Goal: Information Seeking & Learning: Learn about a topic

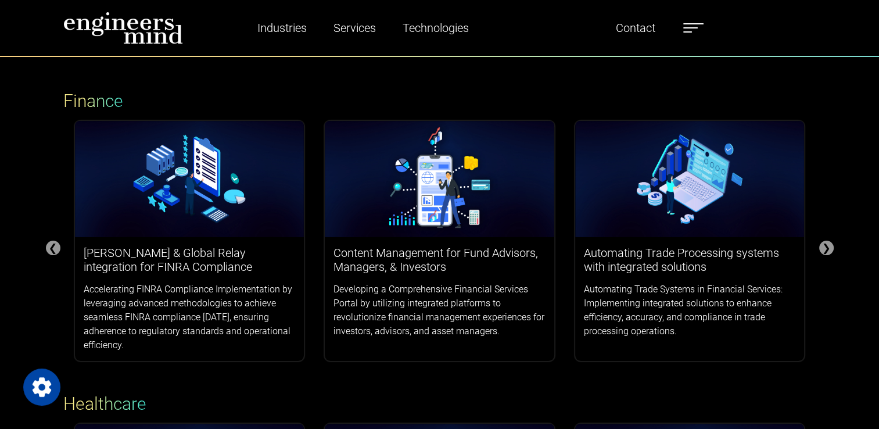
scroll to position [58, 0]
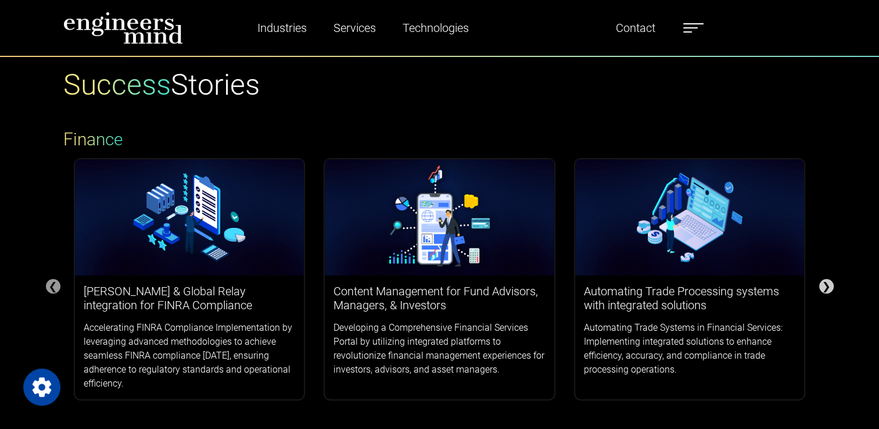
click at [827, 292] on div "❯" at bounding box center [826, 286] width 15 height 15
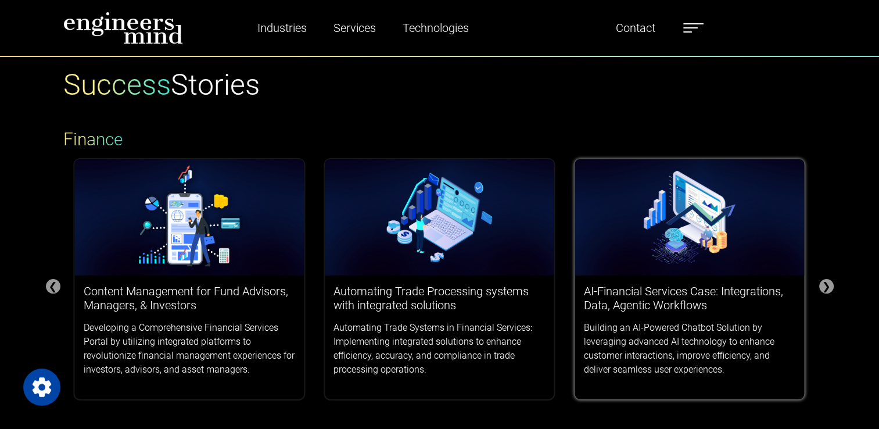
click at [769, 278] on div "AI-Financial Services Case: Integrations, Data, Agentic Workflows Building an A…" at bounding box center [689, 330] width 229 height 110
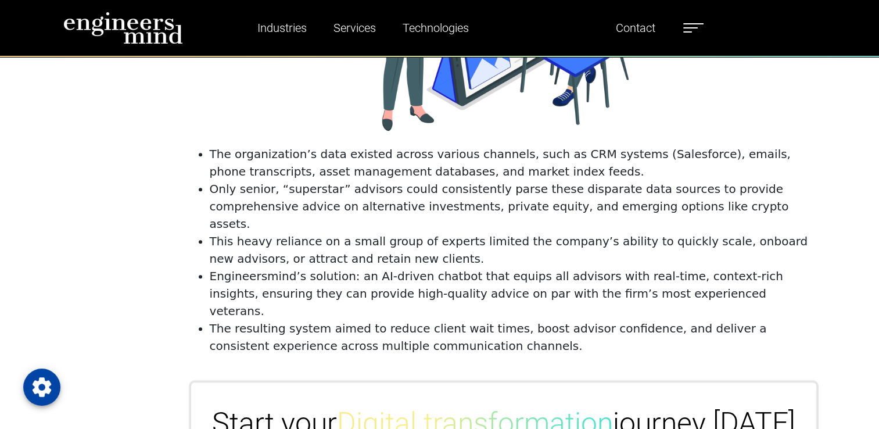
scroll to position [755, 0]
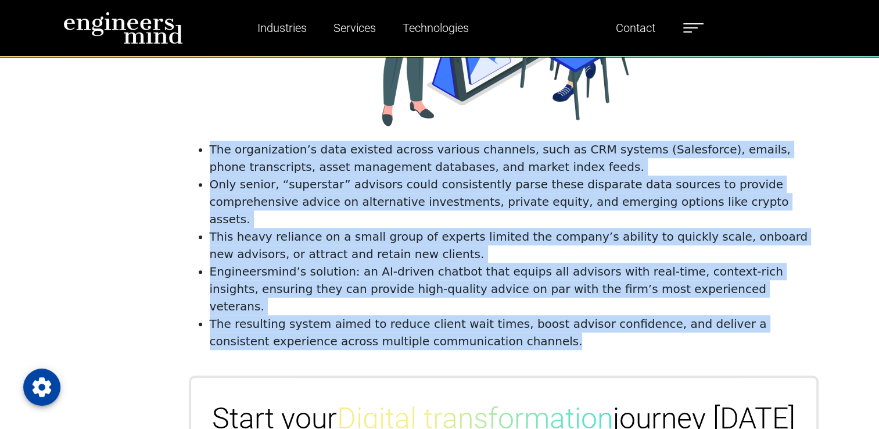
drag, startPoint x: 210, startPoint y: 148, endPoint x: 462, endPoint y: 304, distance: 296.4
click at [462, 304] on ul "The organization’s data existed across various channels, such as CRM systems (S…" at bounding box center [503, 245] width 625 height 209
copy ul "The organization’s data existed across various channels, such as CRM systems (S…"
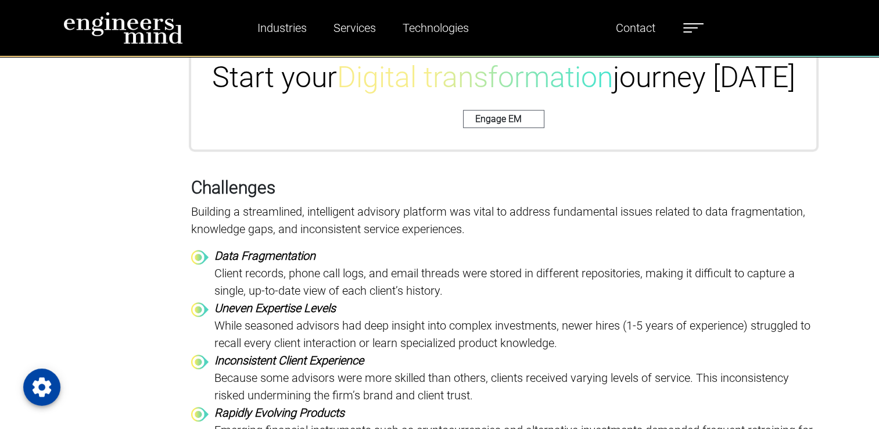
scroll to position [1104, 0]
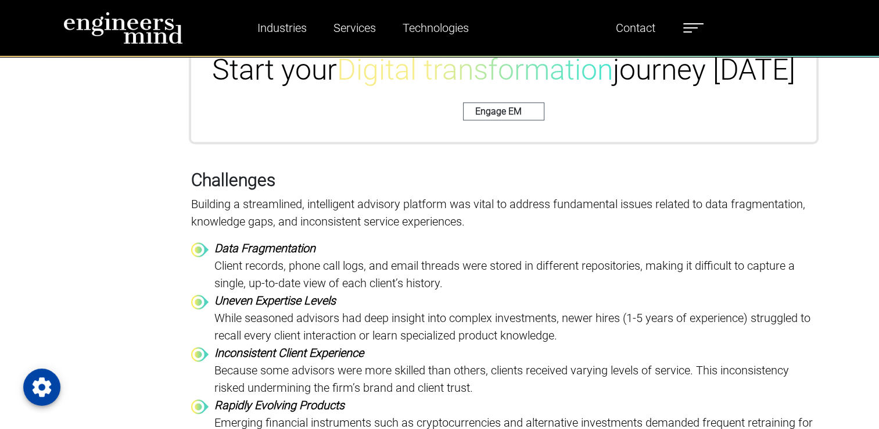
click at [264, 170] on h3 "Challenges" at bounding box center [503, 180] width 625 height 21
copy h3 "Challenges"
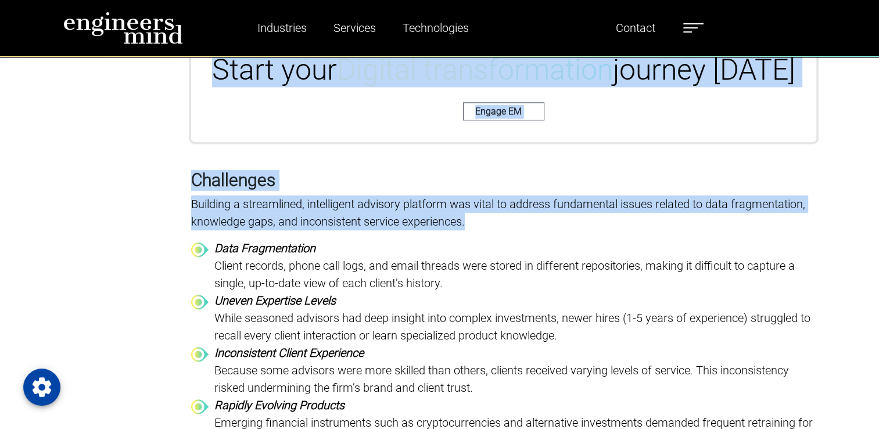
drag, startPoint x: 466, startPoint y: 188, endPoint x: 176, endPoint y: 164, distance: 291.4
click at [195, 195] on p "Building a streamlined, intelligent advisory platform was vital to address fund…" at bounding box center [503, 212] width 625 height 35
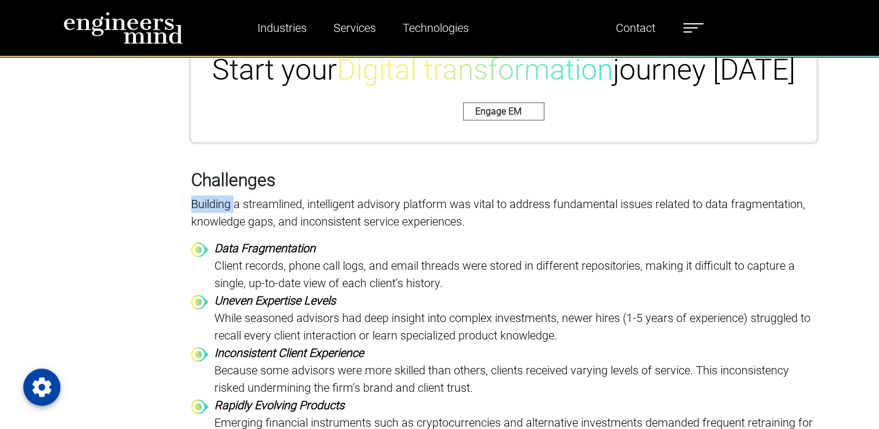
click at [195, 195] on p "Building a streamlined, intelligent advisory platform was vital to address fund…" at bounding box center [503, 212] width 625 height 35
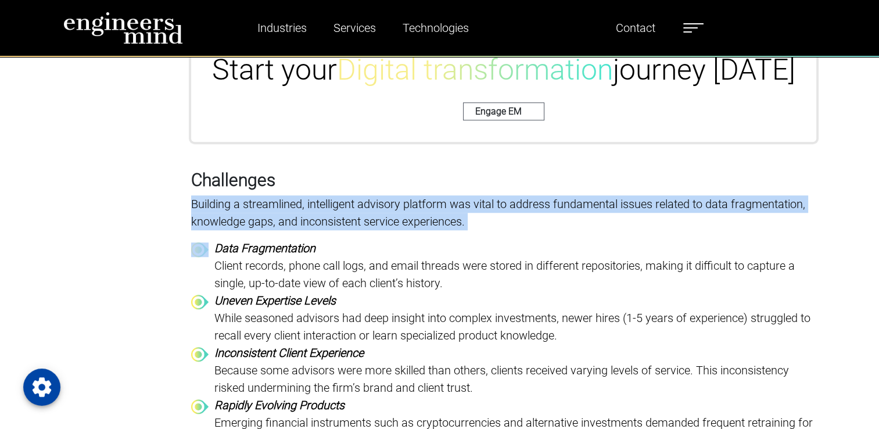
click at [195, 195] on p "Building a streamlined, intelligent advisory platform was vital to address fund…" at bounding box center [503, 212] width 625 height 35
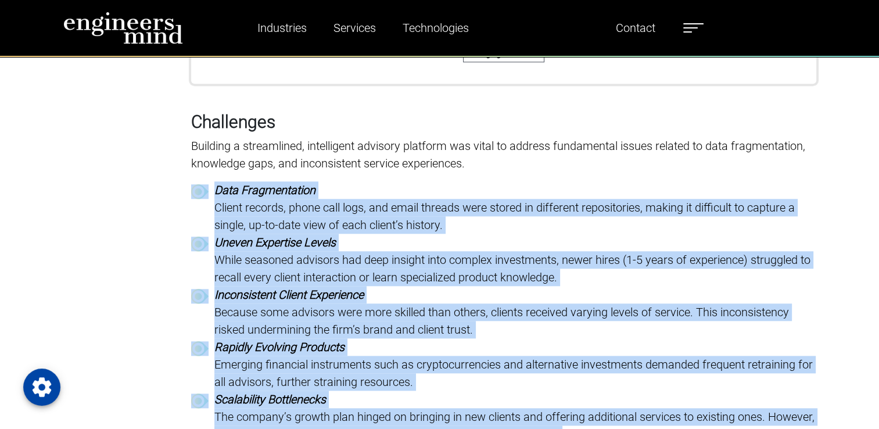
drag, startPoint x: 625, startPoint y: 401, endPoint x: 190, endPoint y: 149, distance: 502.6
copy div "Data Fragmentation Client records, phone call logs, and email threads were stor…"
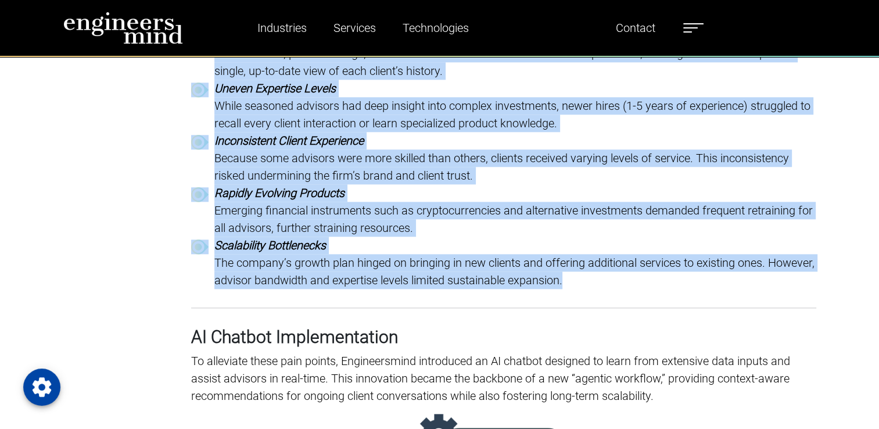
scroll to position [1394, 0]
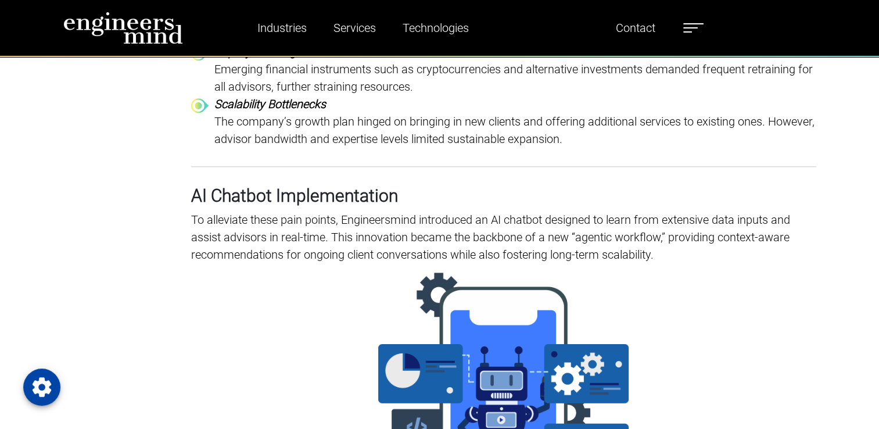
scroll to position [1452, 0]
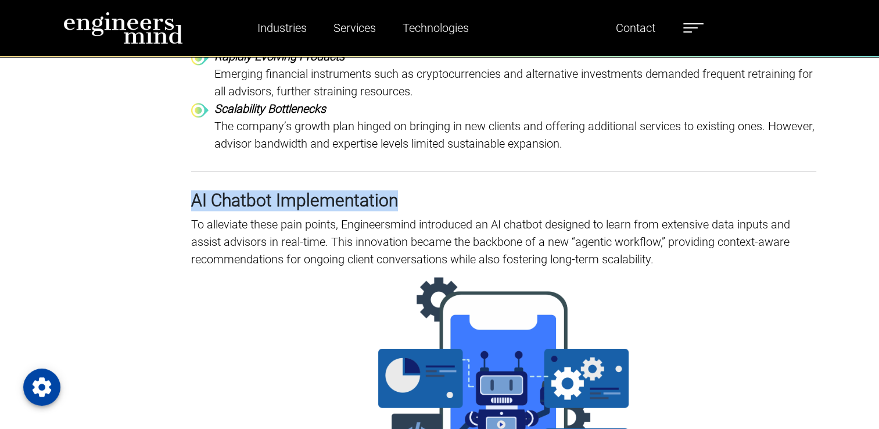
drag, startPoint x: 191, startPoint y: 163, endPoint x: 401, endPoint y: 170, distance: 211.0
click at [401, 190] on h3 "AI Chatbot Implementation" at bounding box center [503, 200] width 625 height 21
copy h3 "AI Chatbot Implementation"
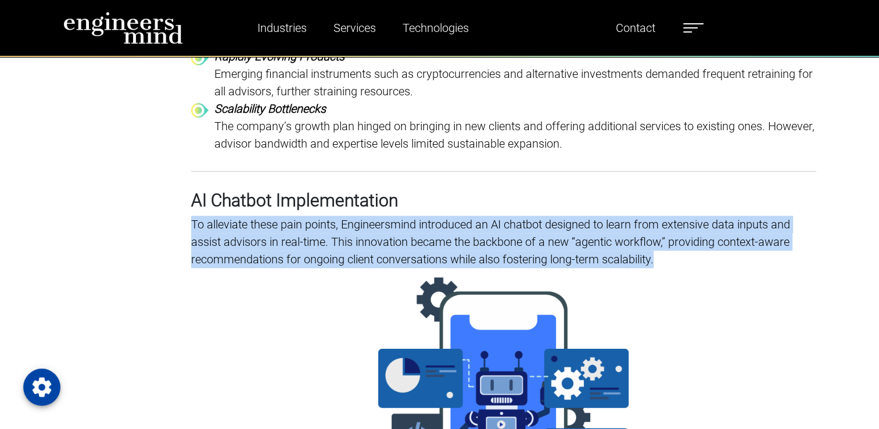
drag, startPoint x: 658, startPoint y: 225, endPoint x: 185, endPoint y: 188, distance: 473.8
copy p "To alleviate these pain points, Engineersmind introduced an AI chatbot designed…"
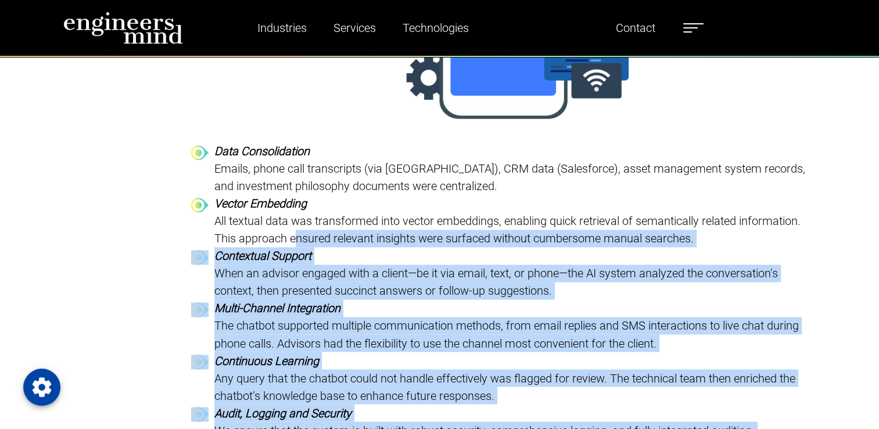
scroll to position [1859, 0]
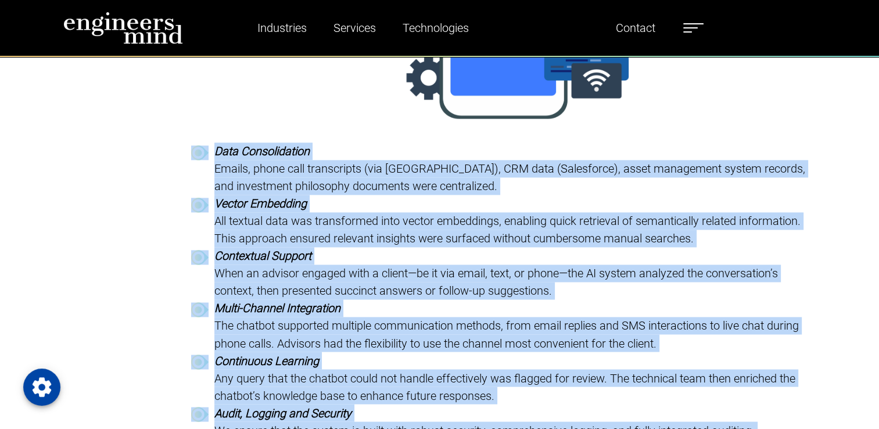
drag, startPoint x: 618, startPoint y: 310, endPoint x: 196, endPoint y: 125, distance: 461.2
click at [196, 142] on div "Data Consolidation Emails, phone call transcripts (via Twilio), CRM data (Sales…" at bounding box center [503, 307] width 625 height 331
copy div "Lore Ipsumdolorsit Ametco, adipi elit seddoeiusmo (tem Incidi), UTL etdo (Magna…"
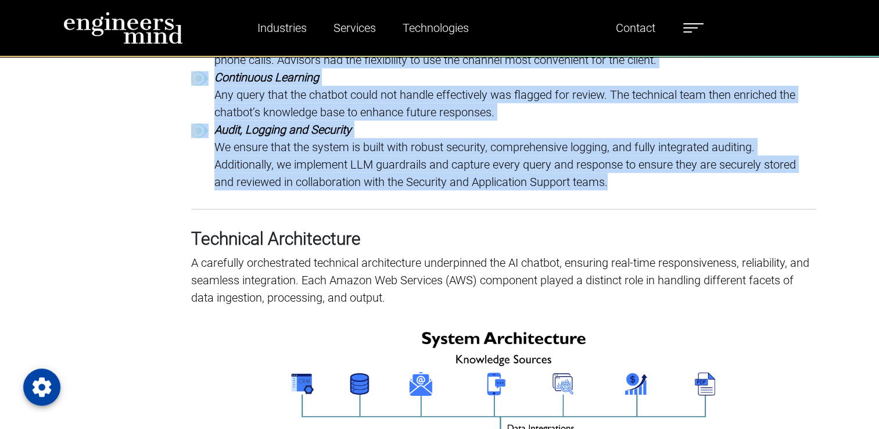
scroll to position [2149, 0]
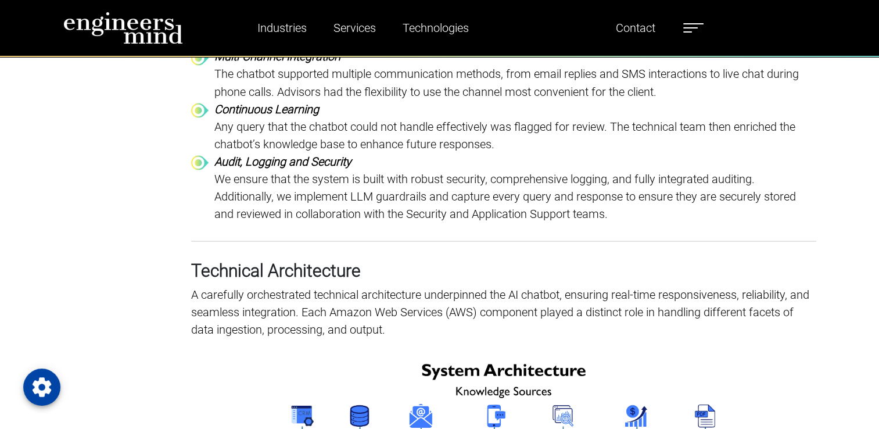
scroll to position [2091, 0]
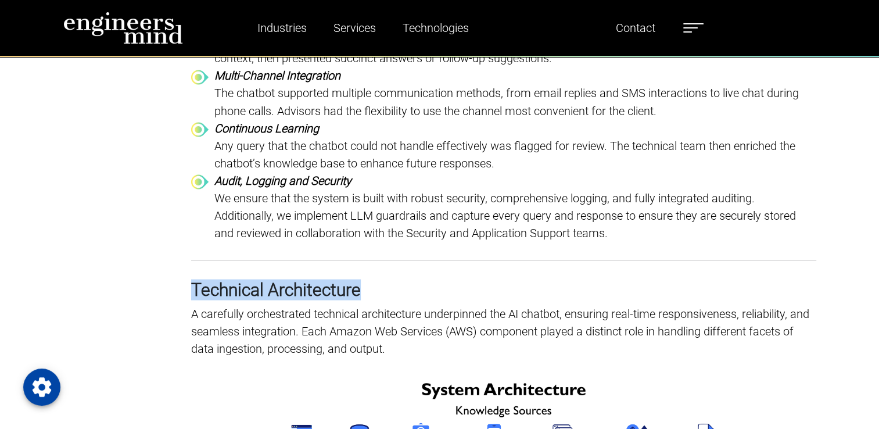
drag, startPoint x: 191, startPoint y: 249, endPoint x: 373, endPoint y: 255, distance: 182.5
click at [373, 279] on h3 "Technical Architecture" at bounding box center [503, 289] width 625 height 21
copy h3 "Technical Architecture"
click at [257, 304] on p "A carefully orchestrated technical architecture underpinned the AI chatbot, ens…" at bounding box center [503, 330] width 625 height 52
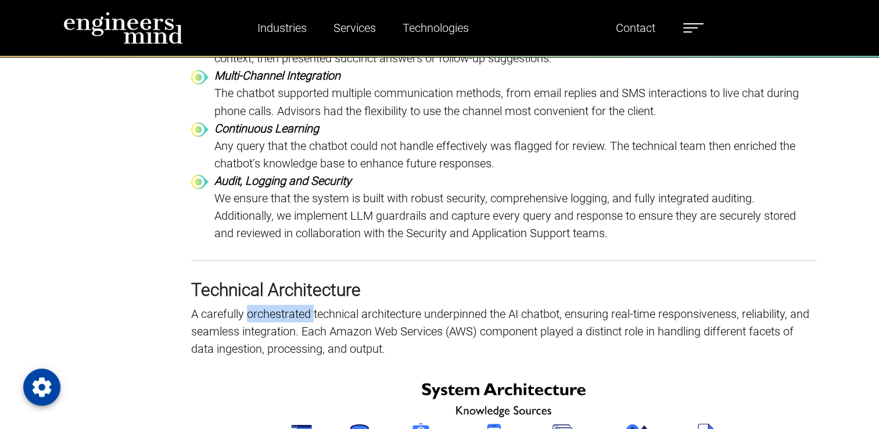
click at [257, 304] on p "A carefully orchestrated technical architecture underpinned the AI chatbot, ens…" at bounding box center [503, 330] width 625 height 52
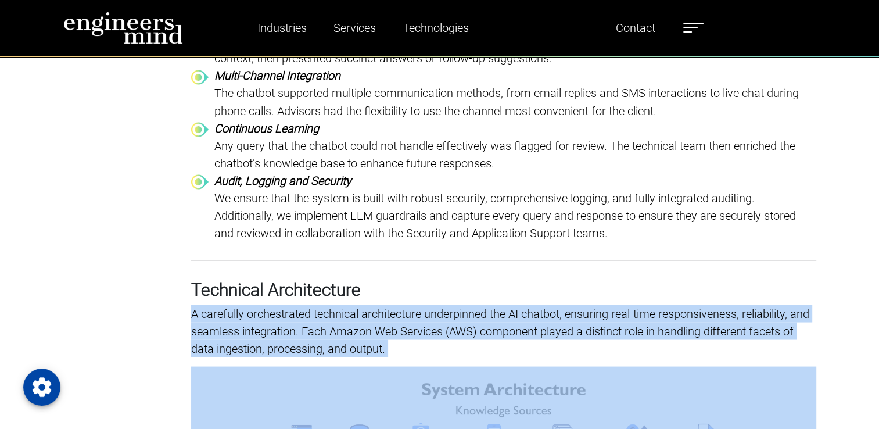
click at [257, 304] on p "A carefully orchestrated technical architecture underpinned the AI chatbot, ens…" at bounding box center [503, 330] width 625 height 52
copy p "A carefully orchestrated technical architecture underpinned the AI chatbot, ens…"
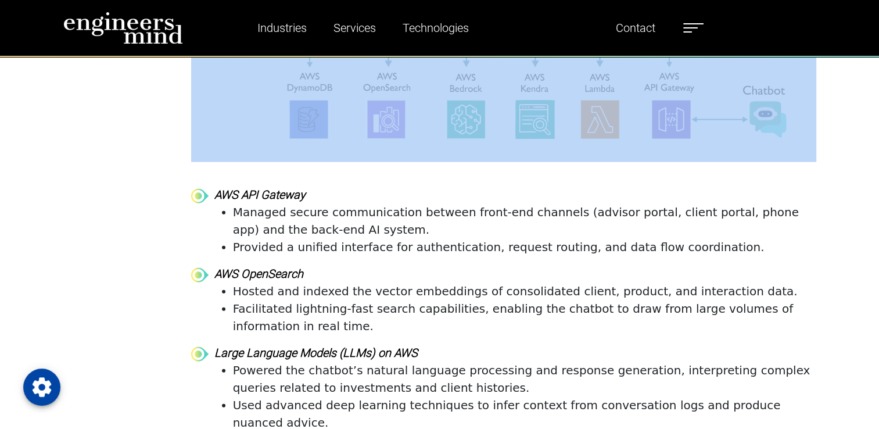
scroll to position [2556, 0]
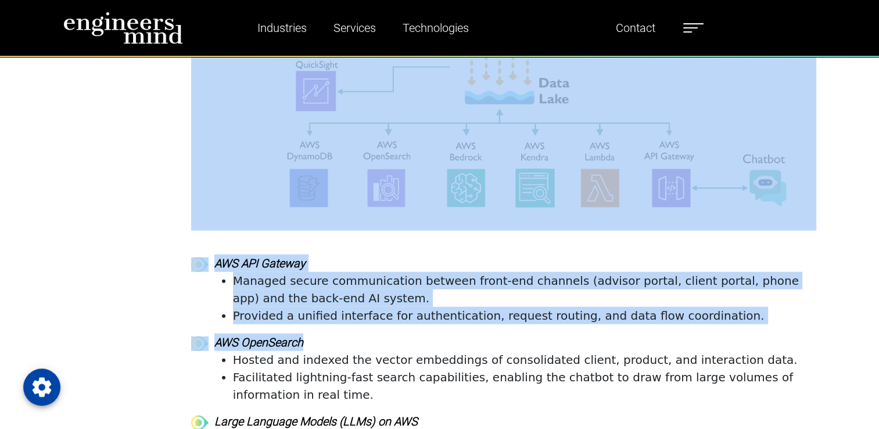
drag, startPoint x: 173, startPoint y: 214, endPoint x: 486, endPoint y: 308, distance: 326.4
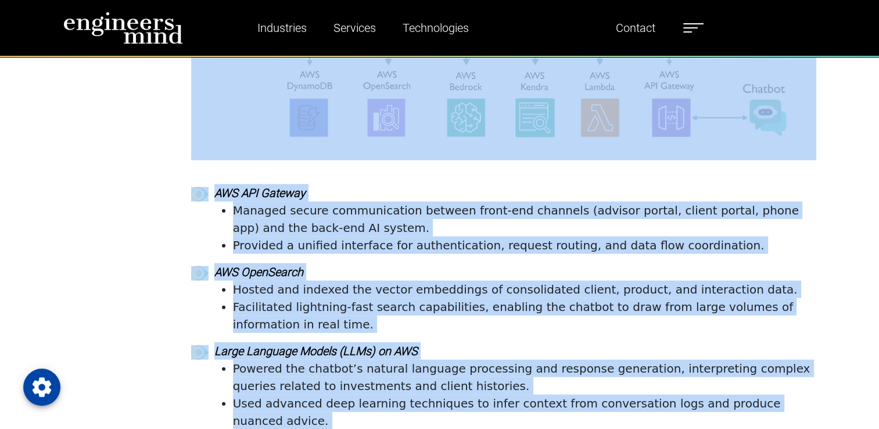
scroll to position [2614, 0]
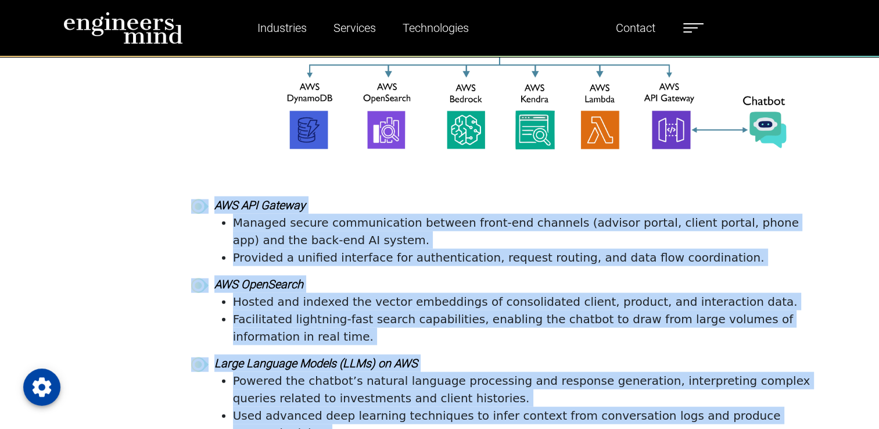
drag, startPoint x: 611, startPoint y: 210, endPoint x: 198, endPoint y: 175, distance: 414.5
copy div "LOR IPS Dolorsi Ametcon adipis elitseddoeius tempori utlab-etd magnaali (enimad…"
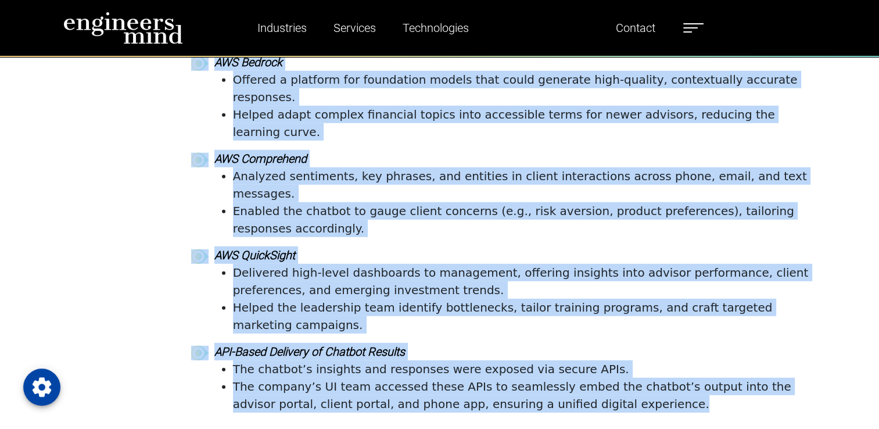
scroll to position [3311, 0]
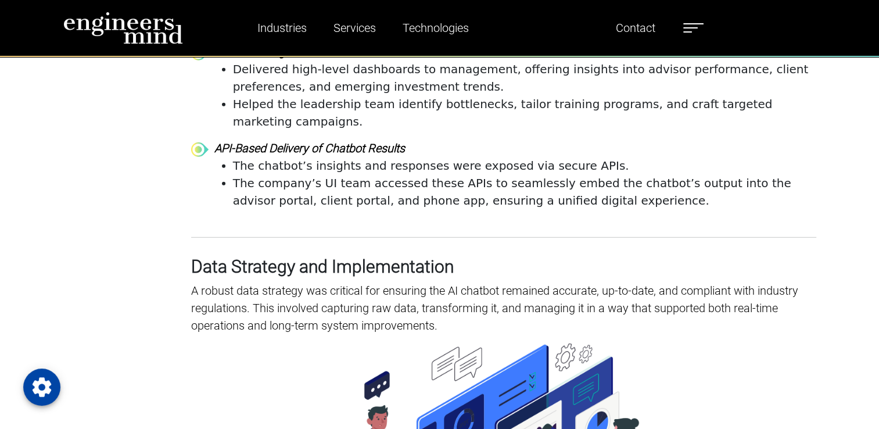
click at [12, 155] on div "by [PERSON_NAME] 9 minute read Introduction In [DATE] dynamic financial landsca…" at bounding box center [439, 68] width 879 height 5758
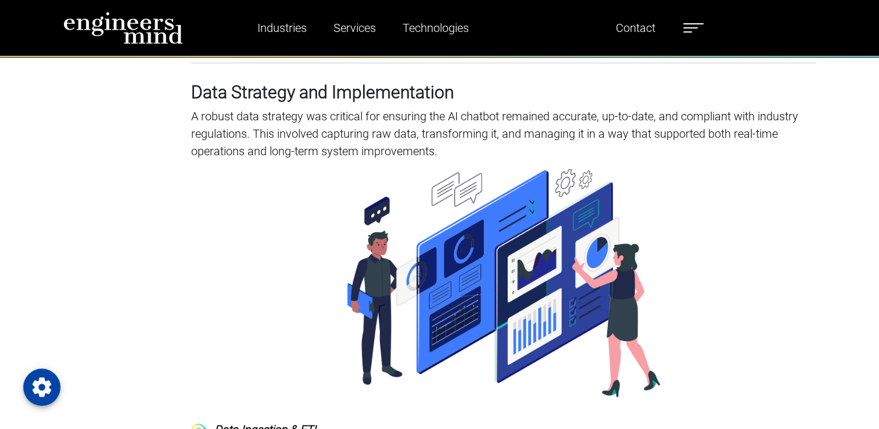
scroll to position [3253, 0]
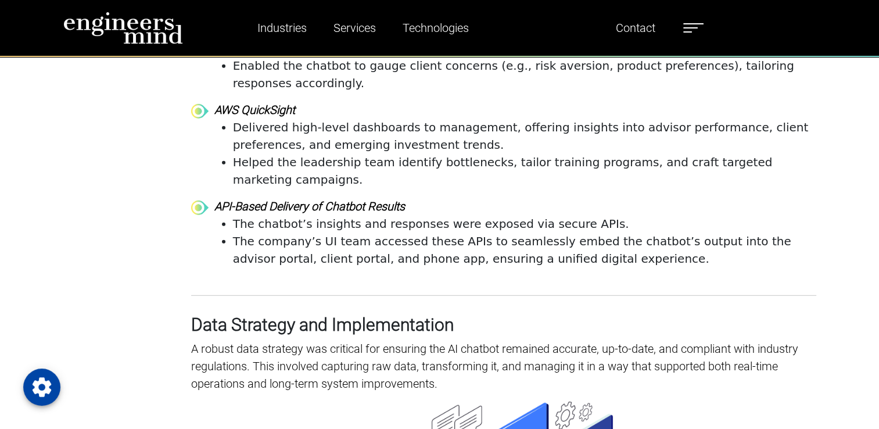
click at [205, 314] on h3 "Data Strategy and Implementation" at bounding box center [503, 324] width 625 height 21
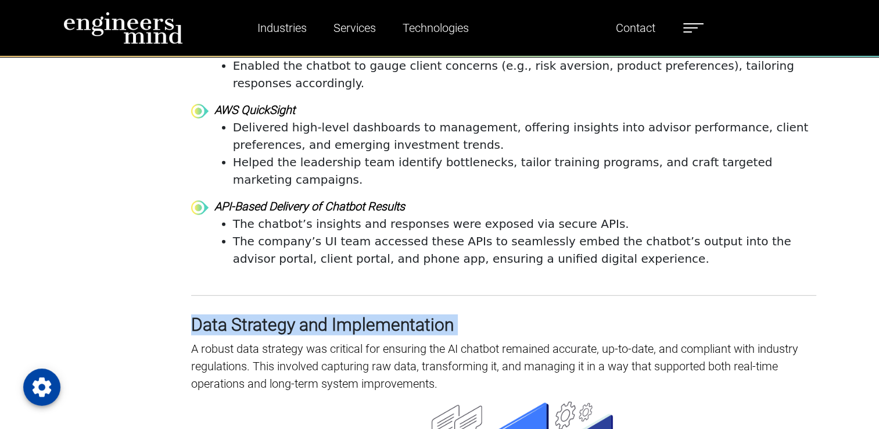
click at [205, 314] on h3 "Data Strategy and Implementation" at bounding box center [503, 324] width 625 height 21
copy h3 "Data Strategy and Implementation"
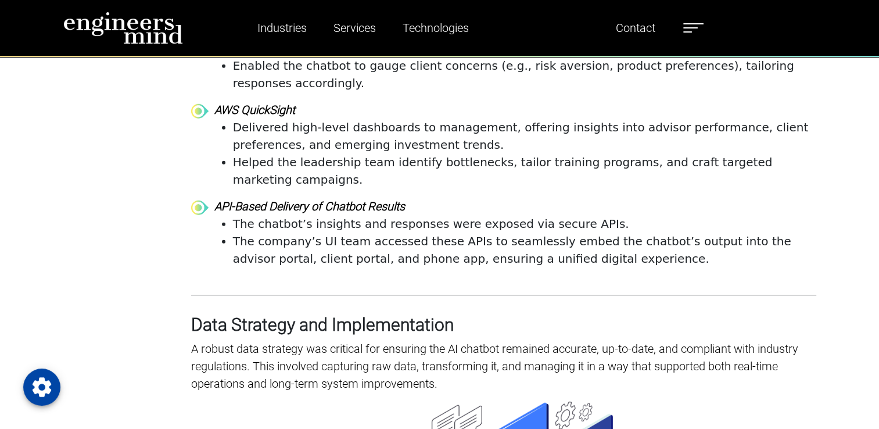
click at [277, 340] on p "A robust data strategy was critical for ensuring the AI chatbot remained accura…" at bounding box center [503, 366] width 625 height 52
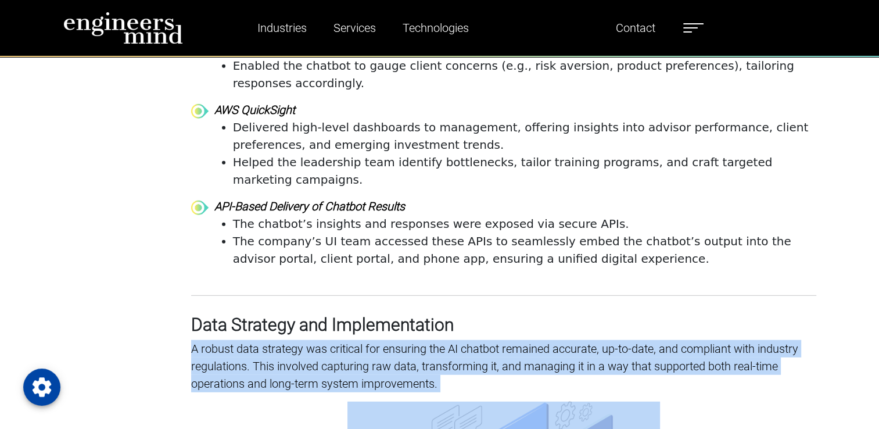
click at [277, 340] on p "A robust data strategy was critical for ensuring the AI chatbot remained accura…" at bounding box center [503, 366] width 625 height 52
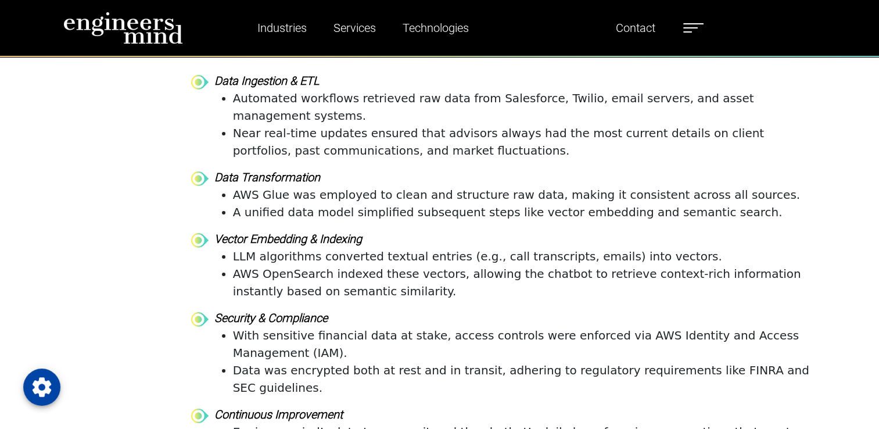
scroll to position [3602, 0]
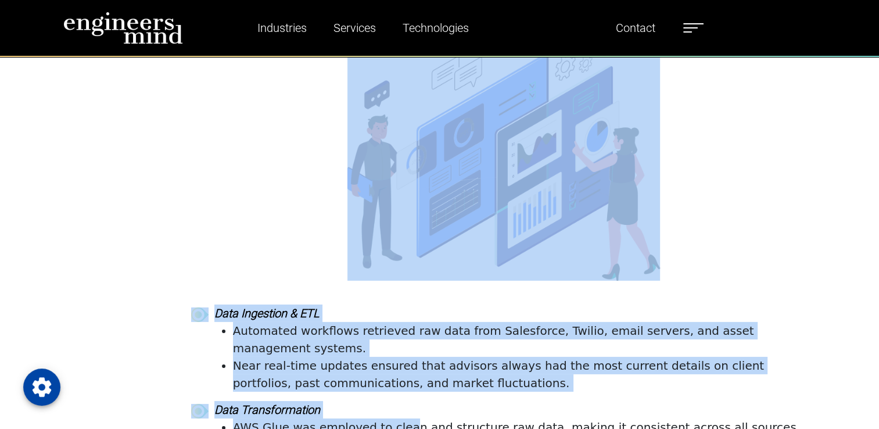
drag, startPoint x: 182, startPoint y: 186, endPoint x: 397, endPoint y: 286, distance: 237.3
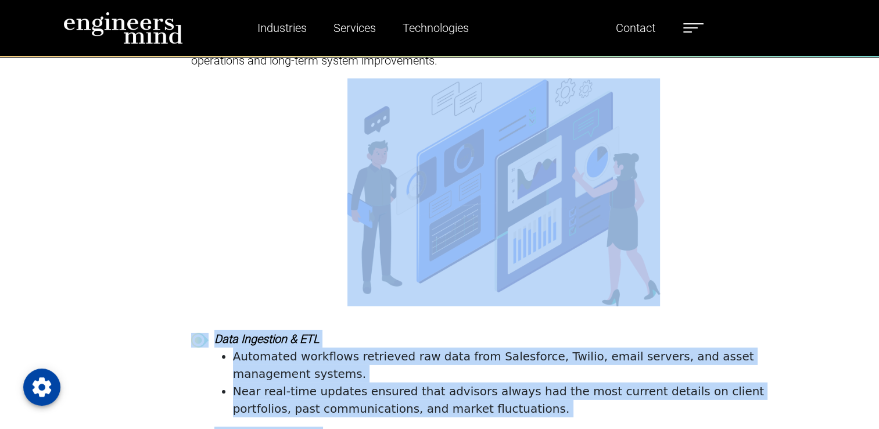
scroll to position [3544, 0]
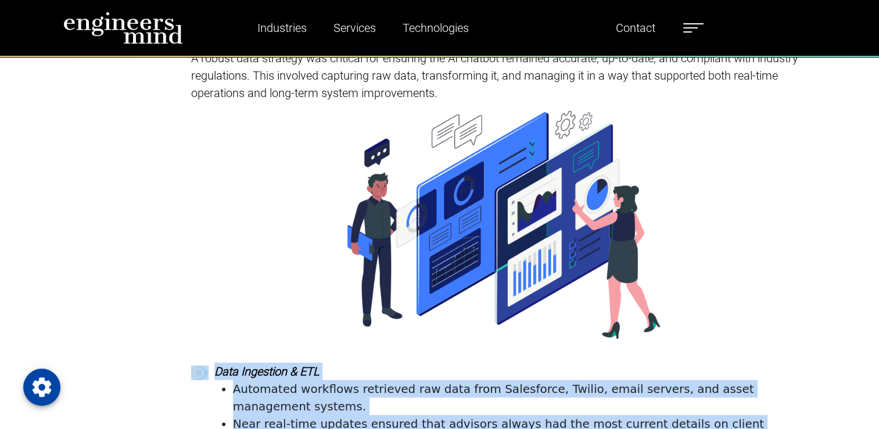
drag, startPoint x: 358, startPoint y: 347, endPoint x: 185, endPoint y: 269, distance: 189.5
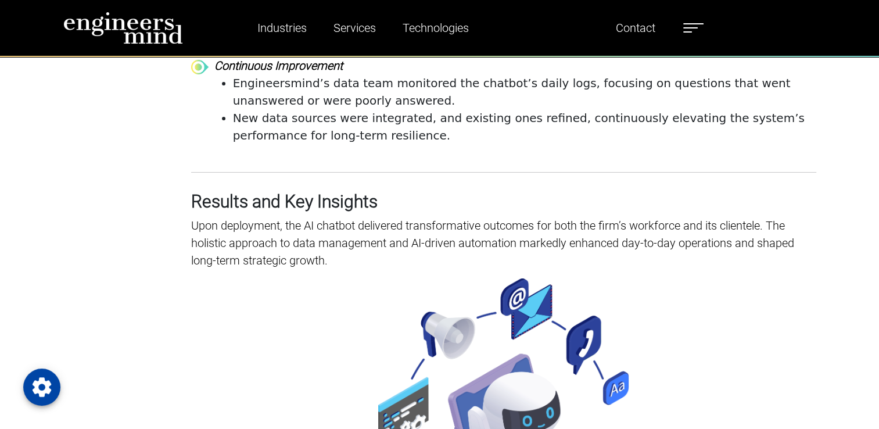
scroll to position [4008, 0]
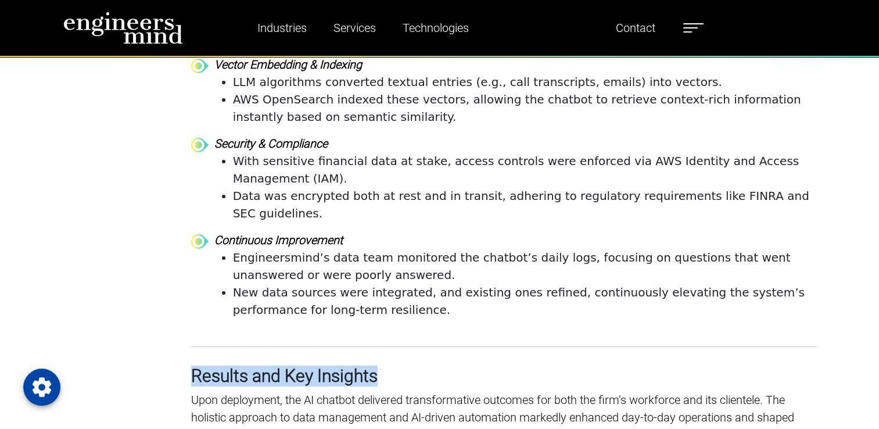
drag, startPoint x: 189, startPoint y: 234, endPoint x: 386, endPoint y: 238, distance: 197.6
click at [267, 391] on p "Upon deployment, the AI chatbot delivered transformative outcomes for both the …" at bounding box center [503, 417] width 625 height 52
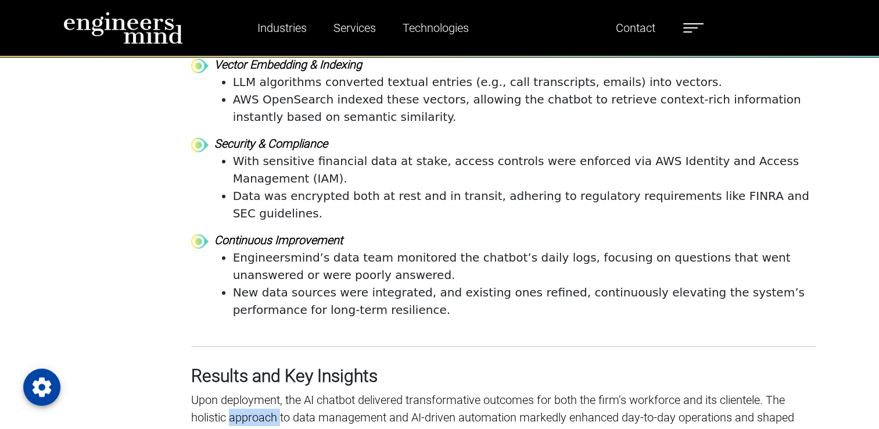
click at [267, 391] on p "Upon deployment, the AI chatbot delivered transformative outcomes for both the …" at bounding box center [503, 417] width 625 height 52
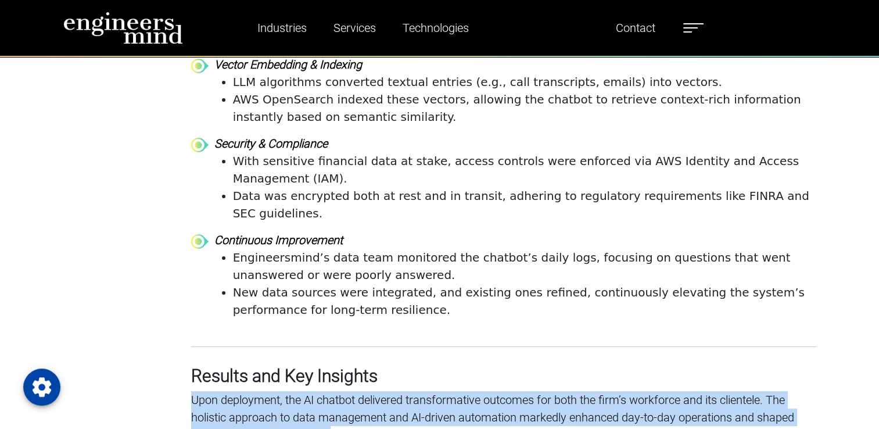
click at [267, 391] on p "Upon deployment, the AI chatbot delivered transformative outcomes for both the …" at bounding box center [503, 417] width 625 height 52
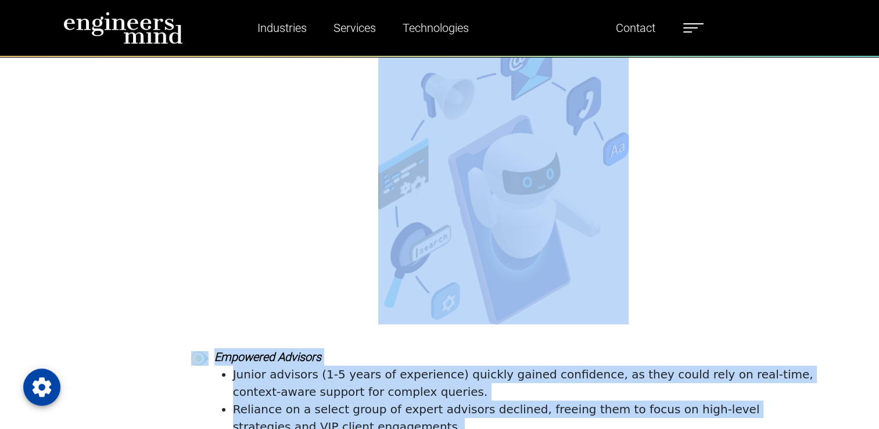
scroll to position [4357, 0]
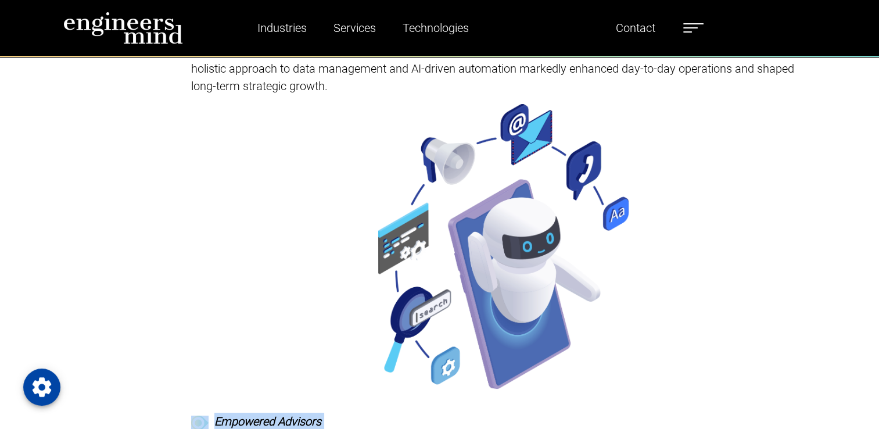
drag, startPoint x: 452, startPoint y: 278, endPoint x: 187, endPoint y: 282, distance: 264.9
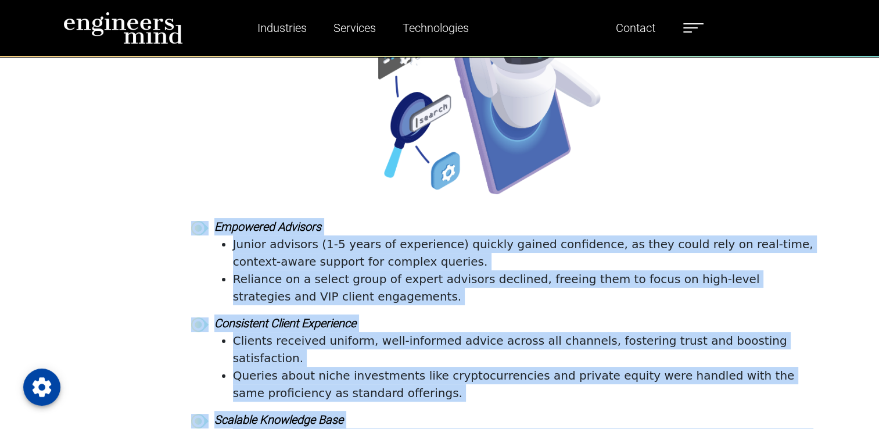
scroll to position [4531, 0]
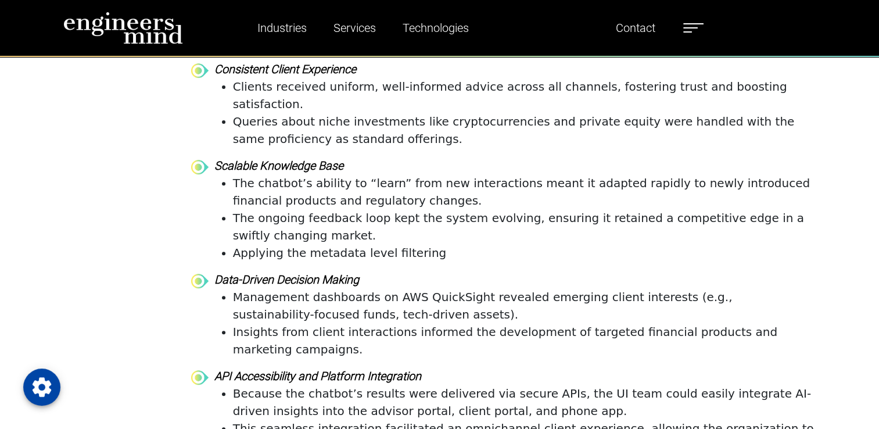
scroll to position [4938, 0]
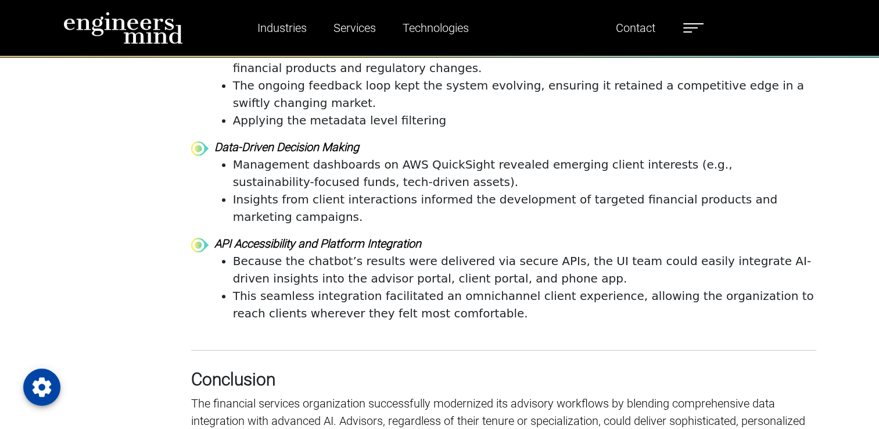
click at [250, 369] on h3 "Conclusion" at bounding box center [503, 379] width 625 height 21
click at [274, 394] on p "The financial services organization successfully modernized its advisory workfl…" at bounding box center [503, 429] width 625 height 70
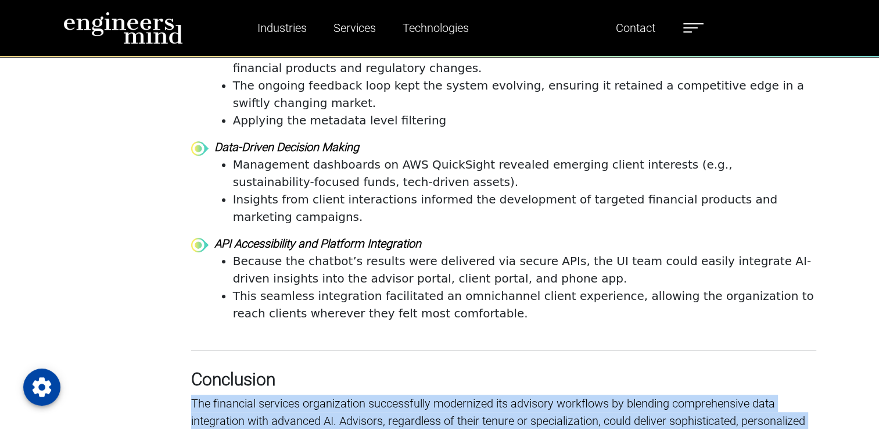
click at [274, 394] on p "The financial services organization successfully modernized its advisory workfl…" at bounding box center [503, 429] width 625 height 70
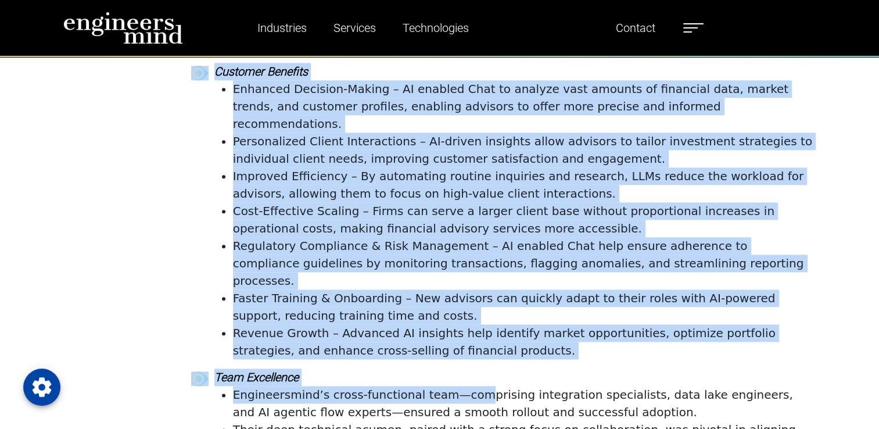
scroll to position [5656, 0]
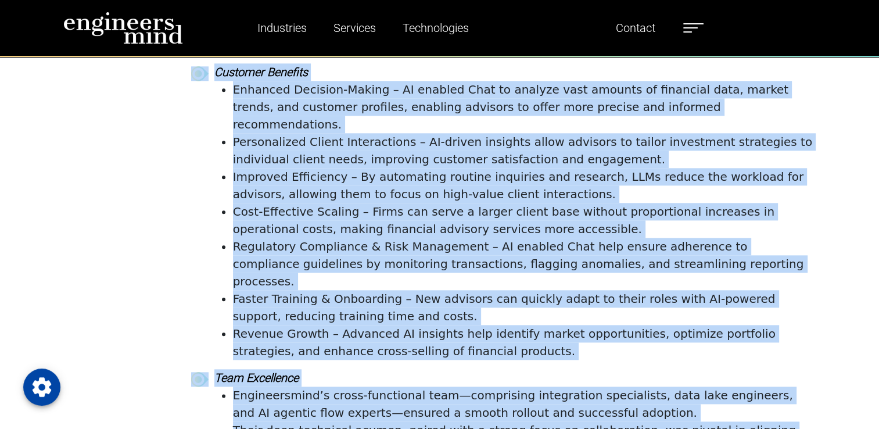
drag, startPoint x: 188, startPoint y: 227, endPoint x: 604, endPoint y: 294, distance: 420.8
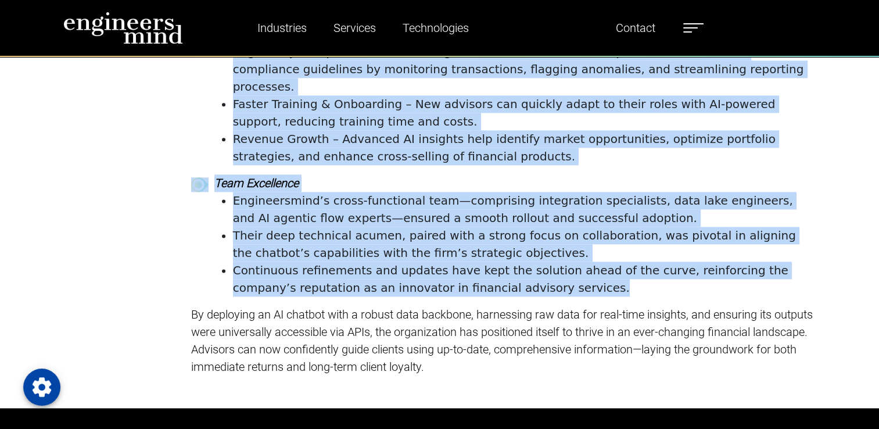
scroll to position [5830, 0]
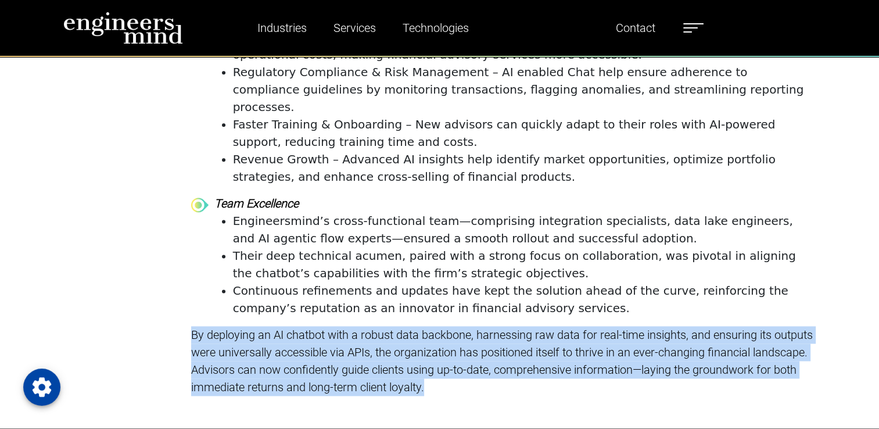
drag, startPoint x: 191, startPoint y: 139, endPoint x: 439, endPoint y: 199, distance: 255.2
click at [439, 326] on p "By deploying an AI chatbot with a robust data backbone, harnessing raw data for…" at bounding box center [503, 361] width 625 height 70
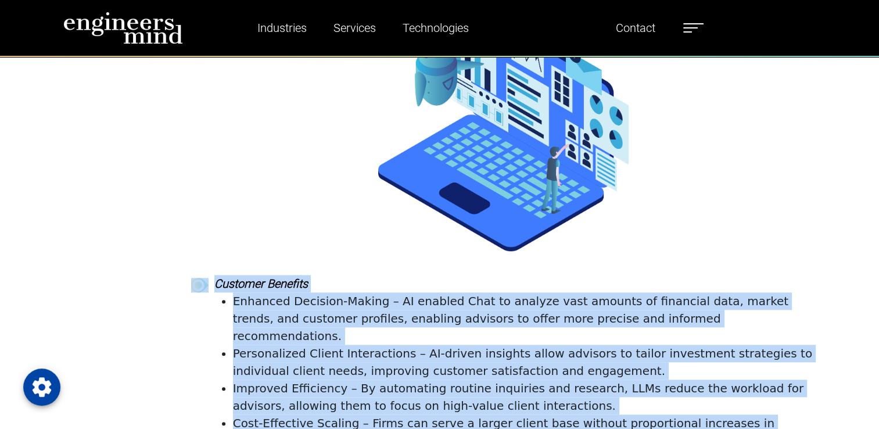
scroll to position [5424, 0]
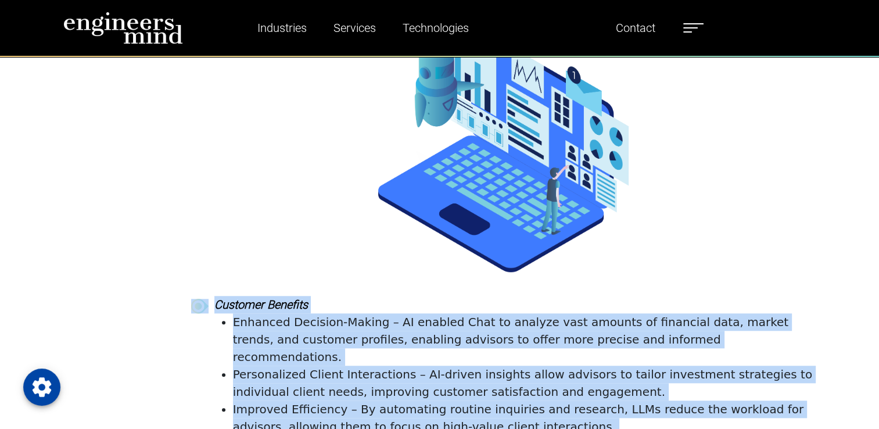
drag, startPoint x: 526, startPoint y: 289, endPoint x: 205, endPoint y: 142, distance: 353.3
